Goal: Task Accomplishment & Management: Manage account settings

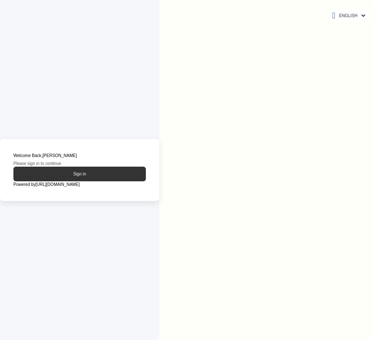
click at [75, 179] on button "Sign in" at bounding box center [79, 174] width 133 height 15
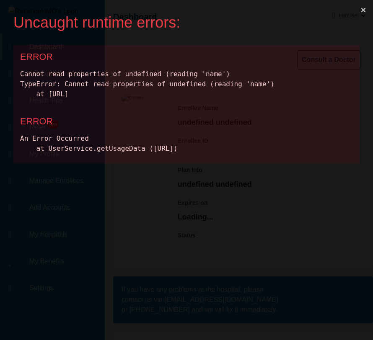
click at [364, 11] on button "×" at bounding box center [363, 10] width 19 height 20
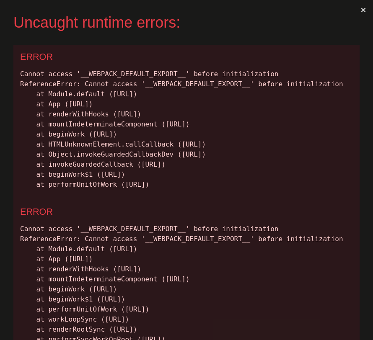
click at [317, 24] on div "Uncaught runtime errors:" at bounding box center [179, 22] width 333 height 18
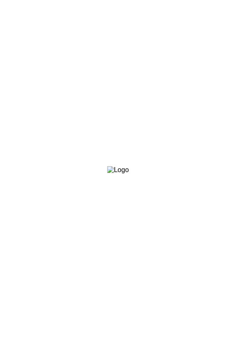
click at [161, 0] on html at bounding box center [118, 0] width 236 height 0
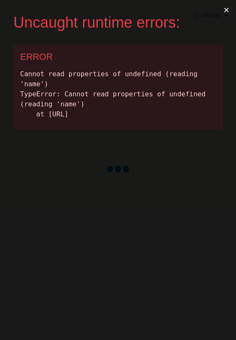
click at [227, 10] on button "×" at bounding box center [226, 10] width 19 height 20
click at [226, 11] on button "×" at bounding box center [226, 10] width 19 height 20
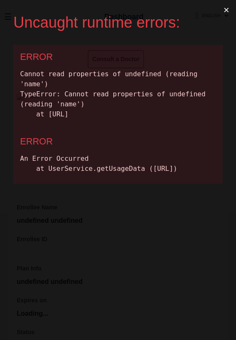
click at [227, 11] on button "×" at bounding box center [226, 10] width 19 height 20
click at [229, 12] on button "×" at bounding box center [226, 10] width 19 height 20
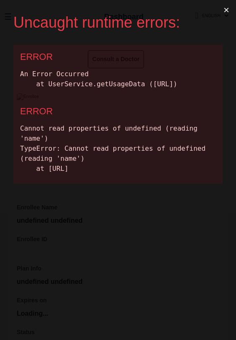
click at [227, 9] on button "×" at bounding box center [226, 10] width 19 height 20
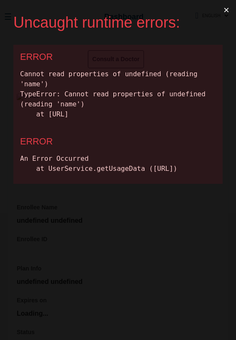
click at [226, 13] on button "×" at bounding box center [226, 10] width 19 height 20
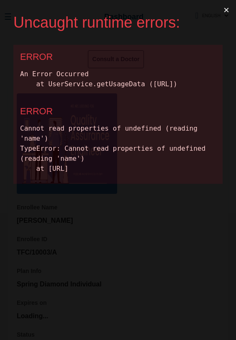
click at [226, 12] on button "×" at bounding box center [226, 10] width 19 height 20
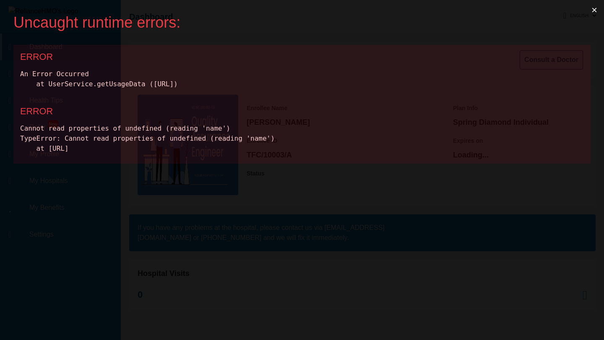
click at [236, 10] on button "×" at bounding box center [594, 10] width 19 height 20
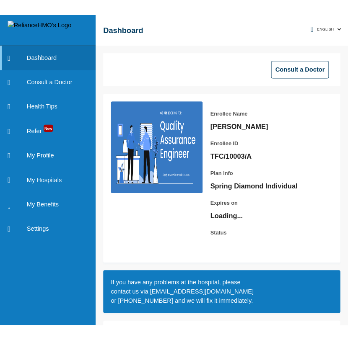
scroll to position [62, 0]
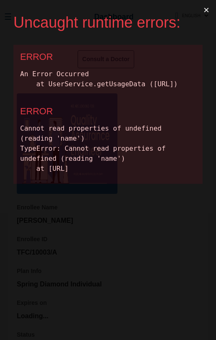
click at [208, 10] on button "×" at bounding box center [206, 10] width 19 height 20
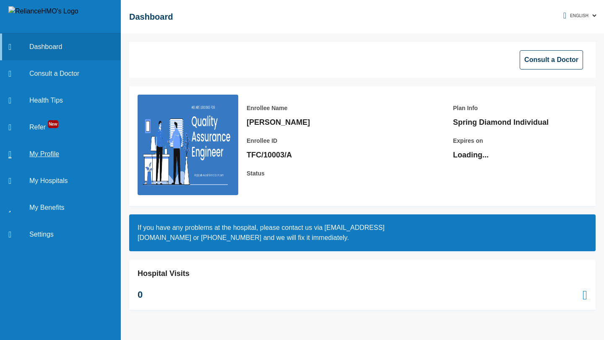
click at [48, 153] on link "My Profile" at bounding box center [60, 154] width 121 height 27
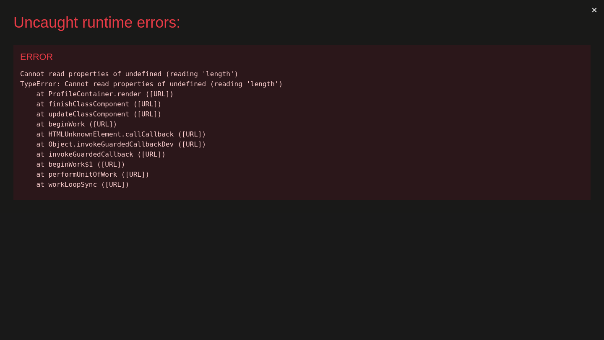
click at [383, 11] on button "×" at bounding box center [594, 10] width 19 height 20
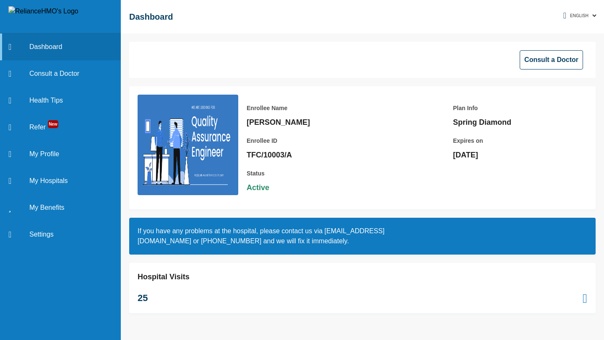
click at [349, 59] on div "Consult a Doctor" at bounding box center [362, 60] width 466 height 36
click at [317, 281] on div "Hospital Visits 25" at bounding box center [362, 288] width 466 height 50
click at [554, 65] on button "Consult a Doctor" at bounding box center [551, 59] width 63 height 19
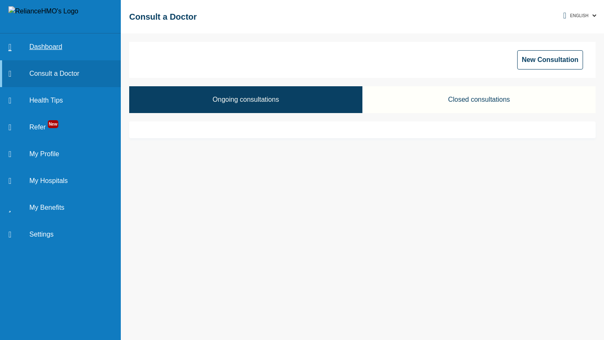
click at [47, 48] on link "Dashboard" at bounding box center [60, 47] width 121 height 27
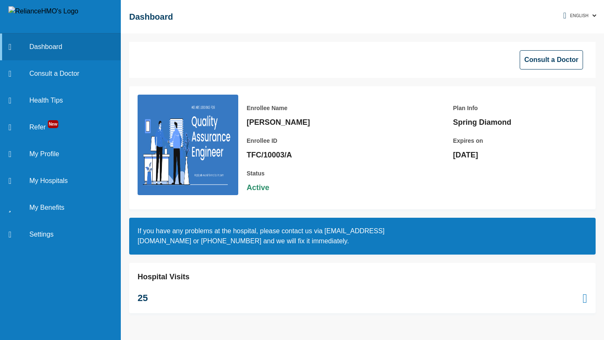
click at [350, 59] on div "Consult a Doctor" at bounding box center [362, 60] width 466 height 36
click at [42, 179] on link "My Hospitals" at bounding box center [60, 181] width 121 height 27
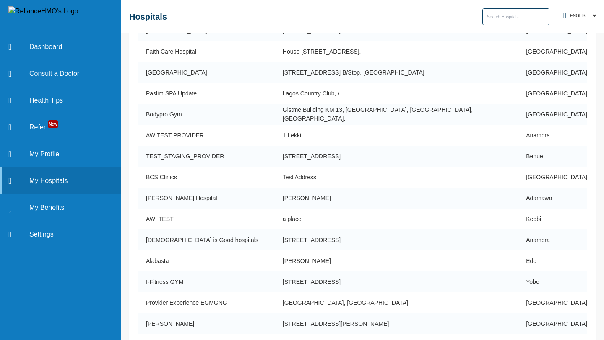
scroll to position [148, 0]
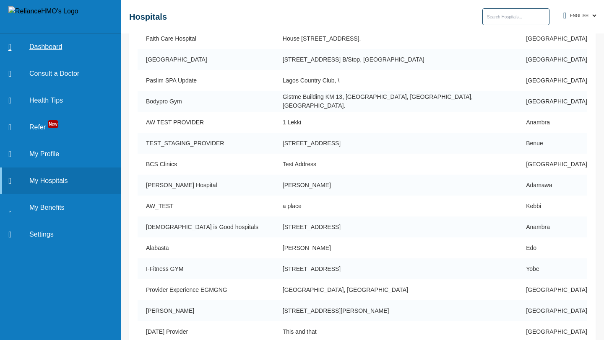
click at [41, 45] on link "Dashboard" at bounding box center [60, 47] width 121 height 27
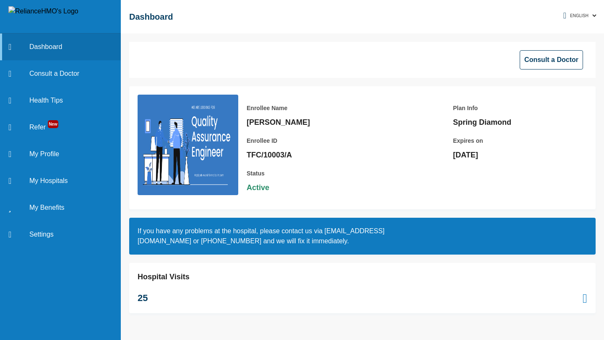
click at [370, 98] on div "Enrollee Name Samuel Oladeinde Enrollee ID TFC/10003/A Plan Info Spring Diamond…" at bounding box center [412, 148] width 349 height 107
click at [57, 75] on link "Consult a Doctor" at bounding box center [60, 73] width 121 height 27
click at [46, 72] on link "Consult a Doctor" at bounding box center [60, 73] width 121 height 27
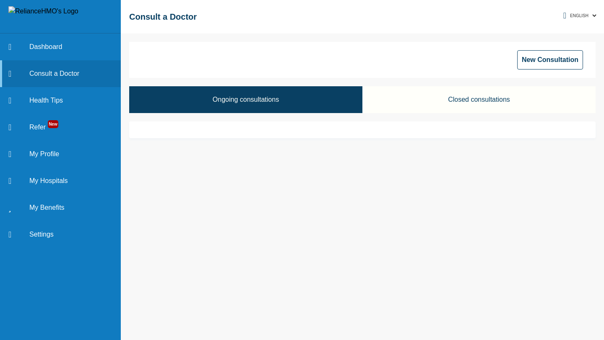
click at [466, 101] on button "Closed consultations" at bounding box center [478, 99] width 233 height 27
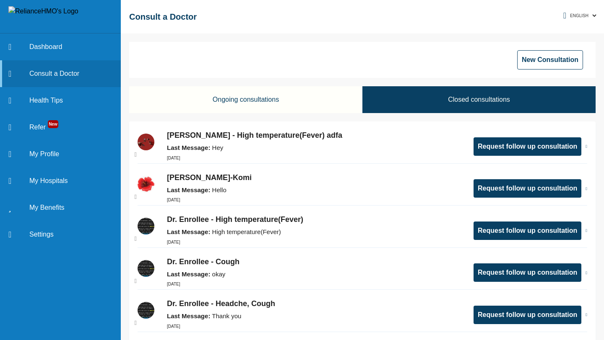
click at [311, 139] on p "[PERSON_NAME] - High temperature(Fever) adfa" at bounding box center [316, 135] width 298 height 11
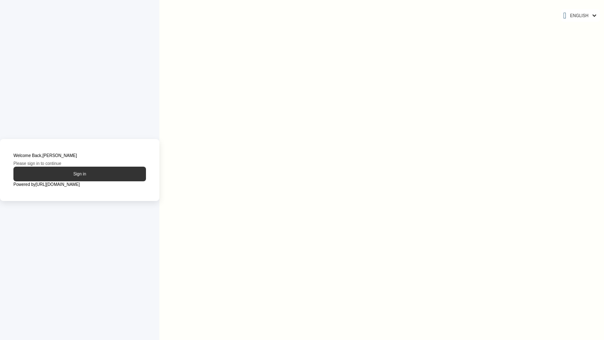
click at [90, 175] on button "Sign in" at bounding box center [79, 174] width 133 height 15
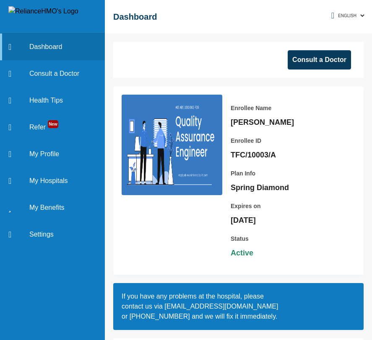
click at [317, 56] on button "Consult a Doctor" at bounding box center [319, 59] width 63 height 19
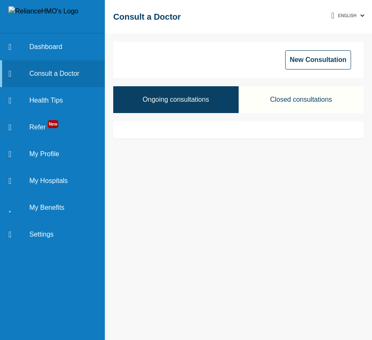
click at [293, 96] on button "Closed consultations" at bounding box center [301, 99] width 125 height 27
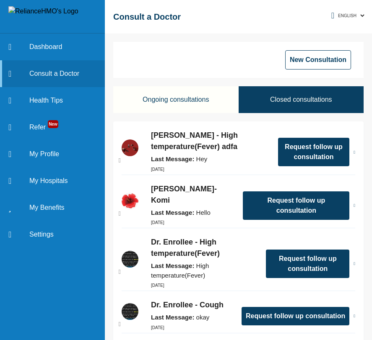
click at [209, 145] on p "[PERSON_NAME] - High temperature(Fever) adfa" at bounding box center [210, 141] width 119 height 23
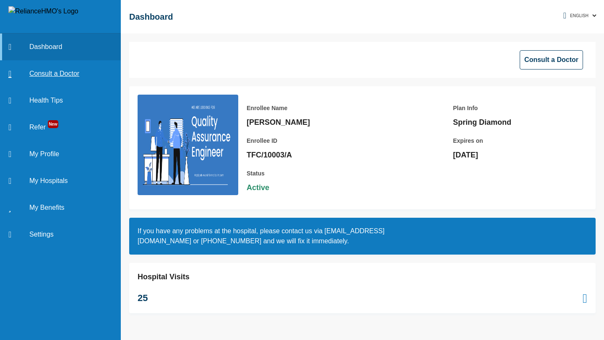
click at [61, 74] on link "Consult a Doctor" at bounding box center [60, 73] width 121 height 27
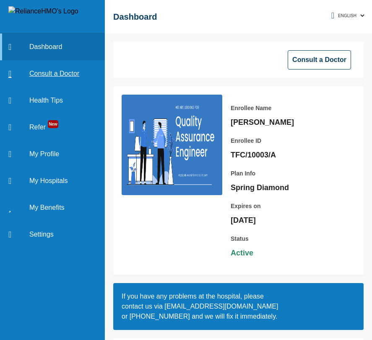
click at [42, 74] on link "Consult a Doctor" at bounding box center [52, 73] width 105 height 27
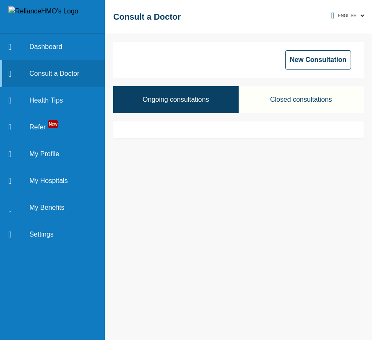
click at [293, 98] on button "Closed consultations" at bounding box center [301, 99] width 125 height 27
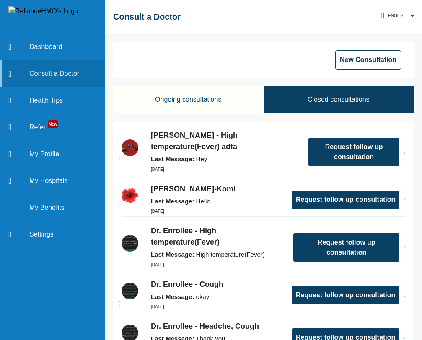
click at [41, 133] on link "Refer New" at bounding box center [52, 127] width 105 height 27
